Goal: Information Seeking & Learning: Check status

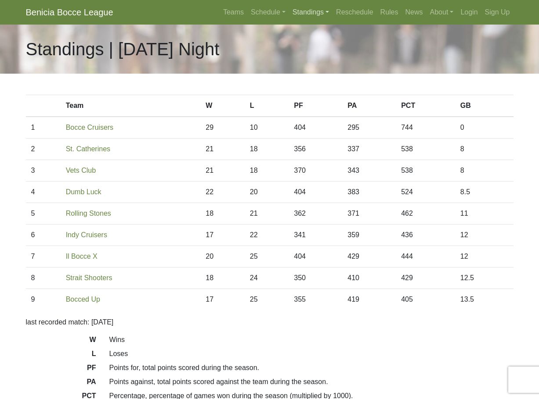
click at [299, 11] on link "Standings" at bounding box center [310, 13] width 43 height 18
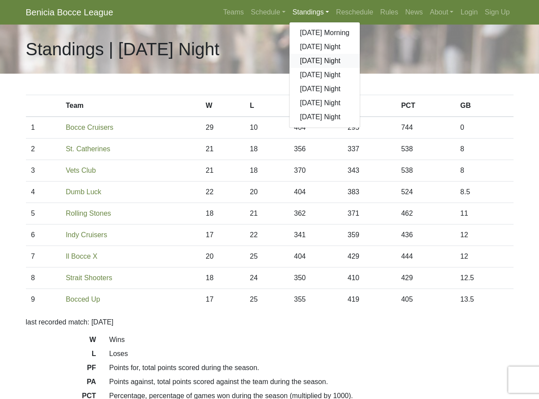
click at [316, 61] on link "[DATE] Night" at bounding box center [324, 61] width 71 height 14
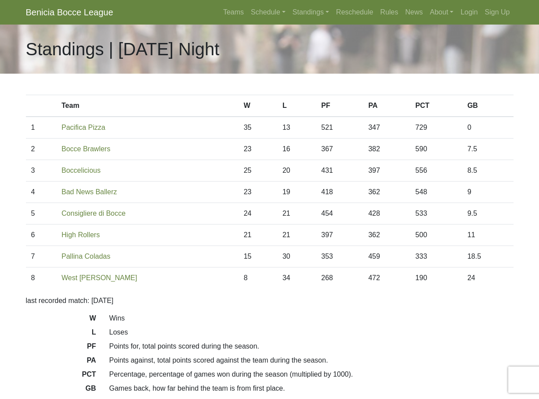
click at [18, 95] on body "Benicia Bocce League Teams Schedule Sunday Morning Sunday Night Monday Night Tu…" at bounding box center [269, 236] width 539 height 472
click at [330, 14] on link "Standings" at bounding box center [310, 13] width 43 height 18
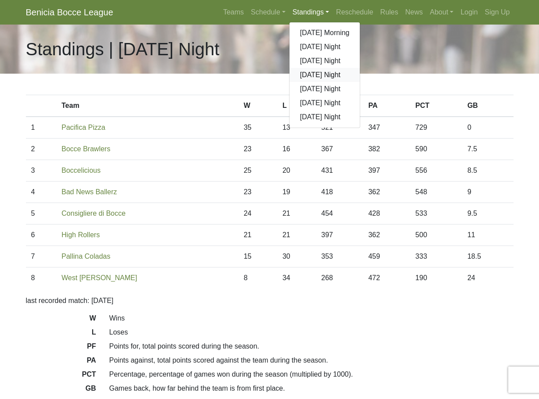
click at [309, 77] on link "[DATE] Night" at bounding box center [324, 75] width 71 height 14
